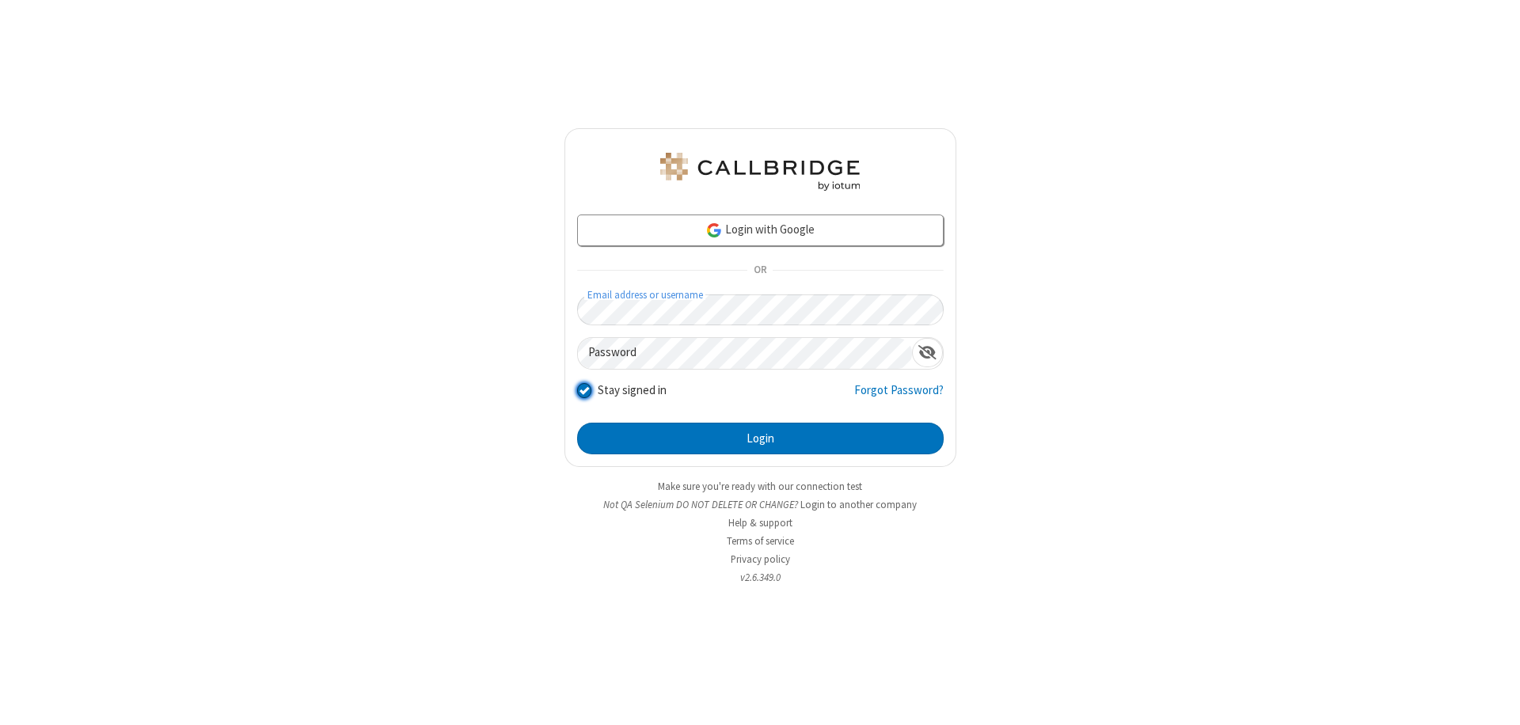
click at [583, 389] on input "Stay signed in" at bounding box center [584, 390] width 15 height 17
checkbox input "false"
click at [760, 439] on button "Login" at bounding box center [760, 439] width 366 height 32
click at [583, 389] on input "Stay signed in" at bounding box center [584, 390] width 15 height 17
checkbox input "false"
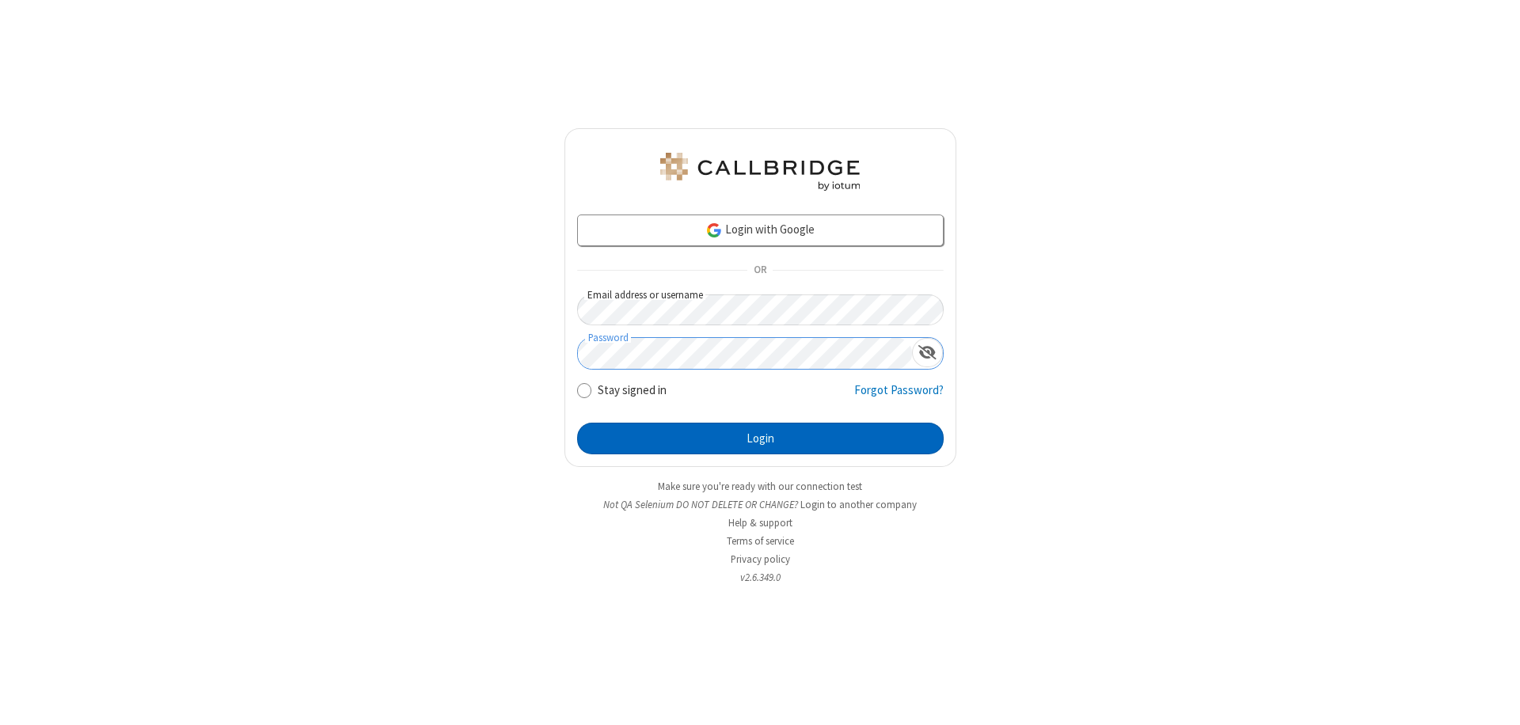
click at [760, 439] on button "Login" at bounding box center [760, 439] width 366 height 32
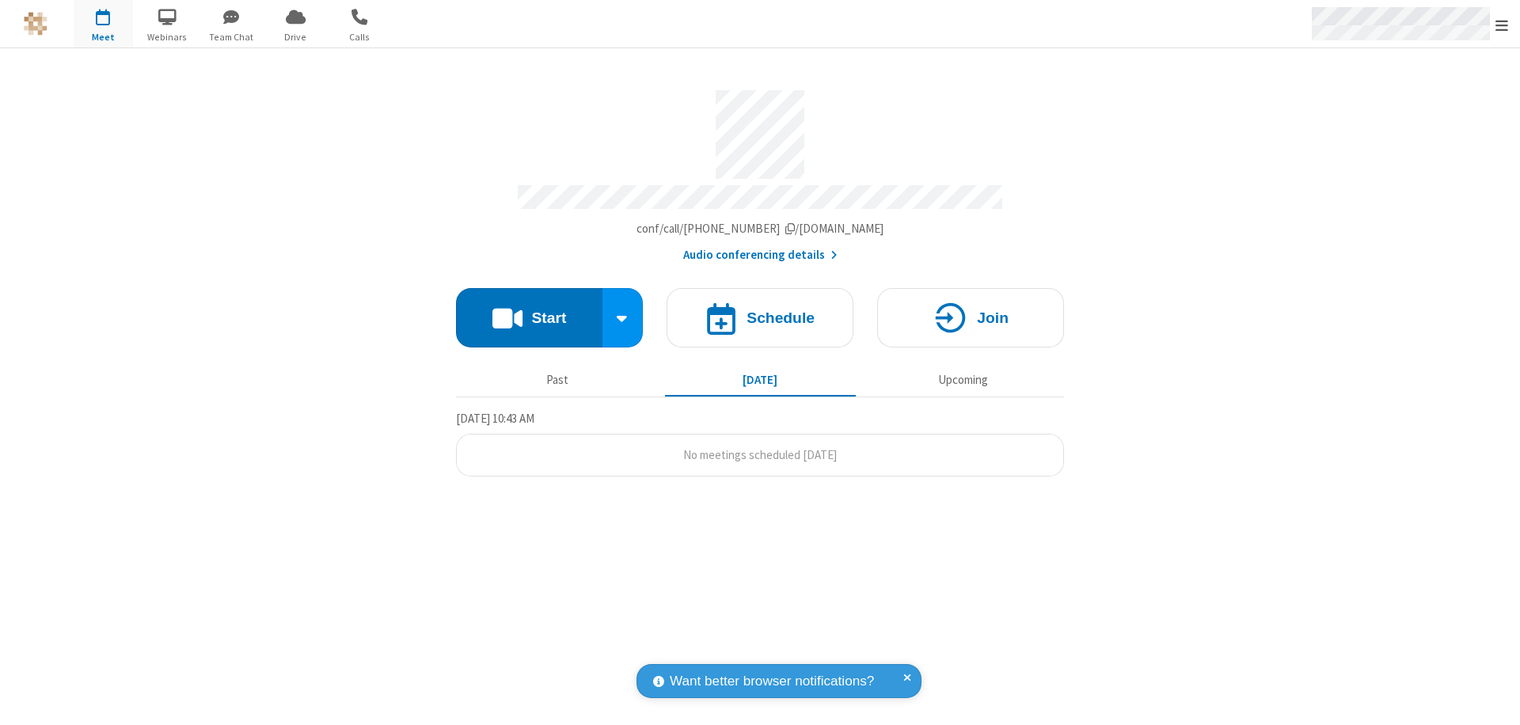
click at [1502, 24] on span "Open menu" at bounding box center [1501, 25] width 13 height 16
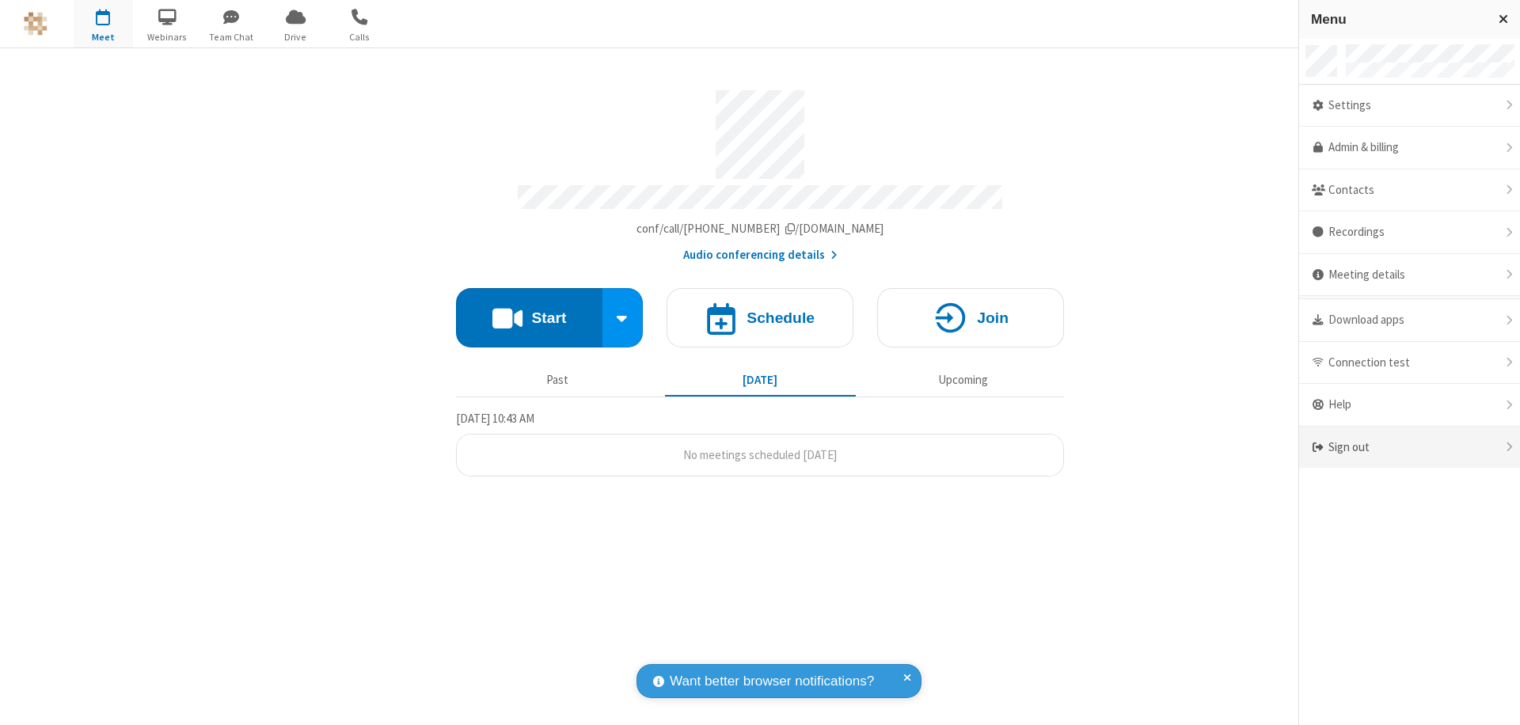
click at [1409, 447] on div "Sign out" at bounding box center [1409, 448] width 221 height 42
